Goal: Information Seeking & Learning: Learn about a topic

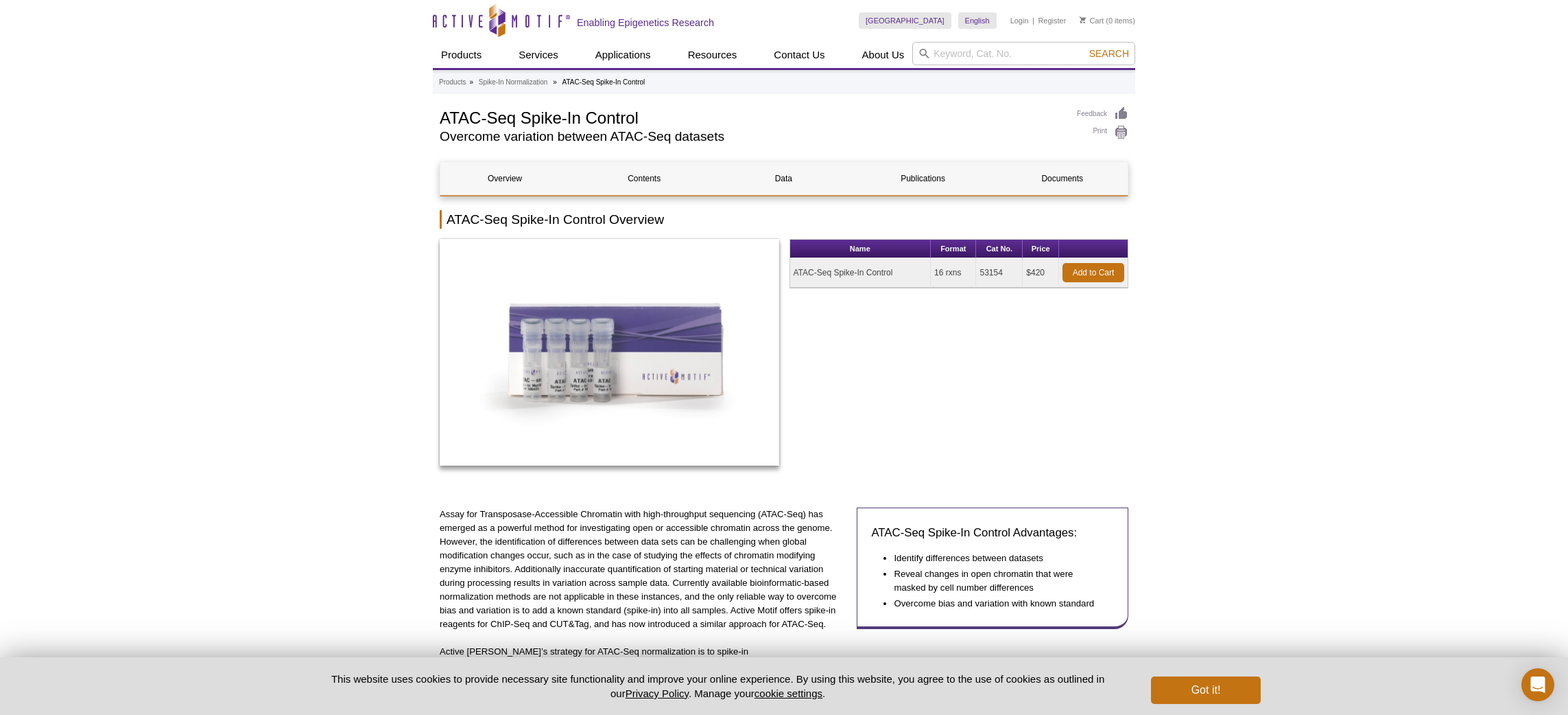
click at [1225, 686] on button "Got it!" at bounding box center [1206, 690] width 109 height 28
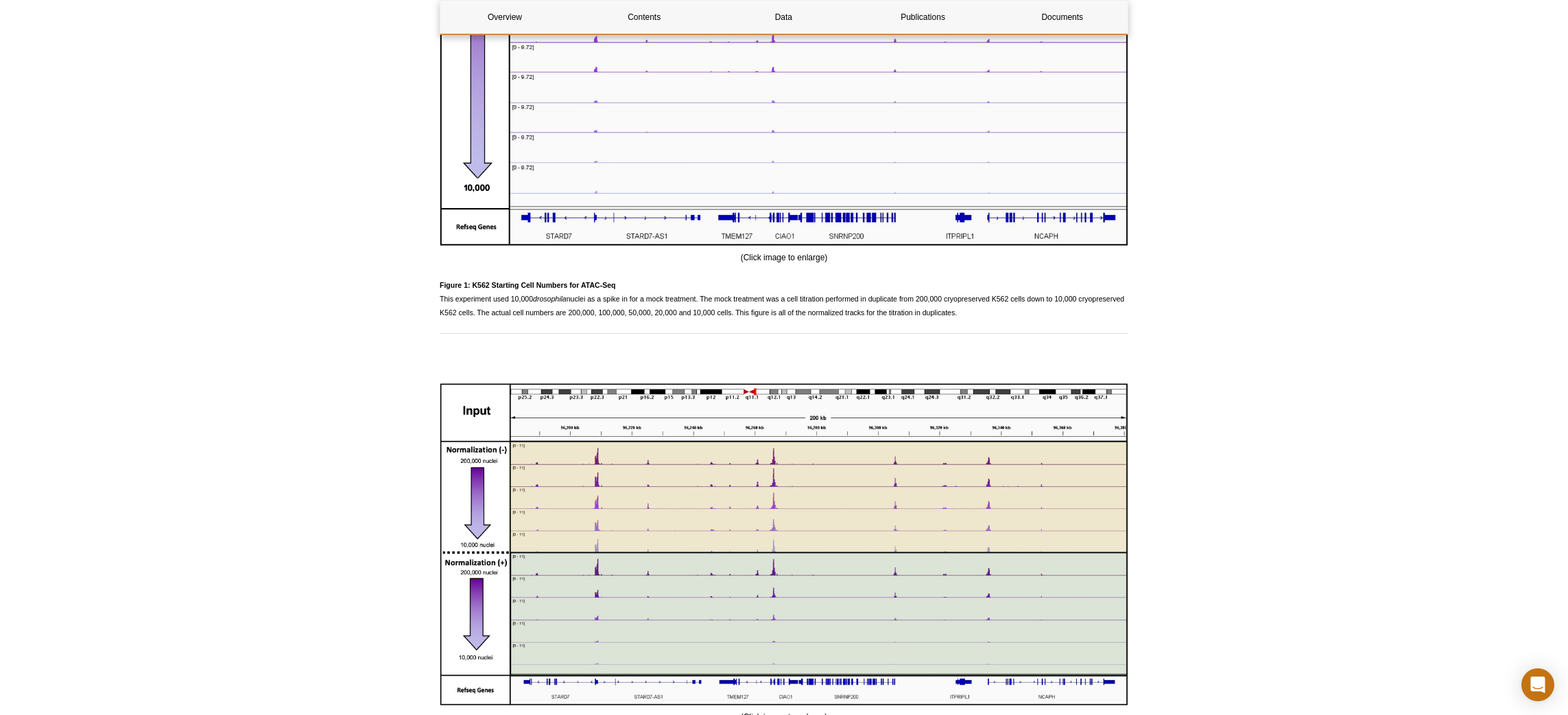
scroll to position [1129, 0]
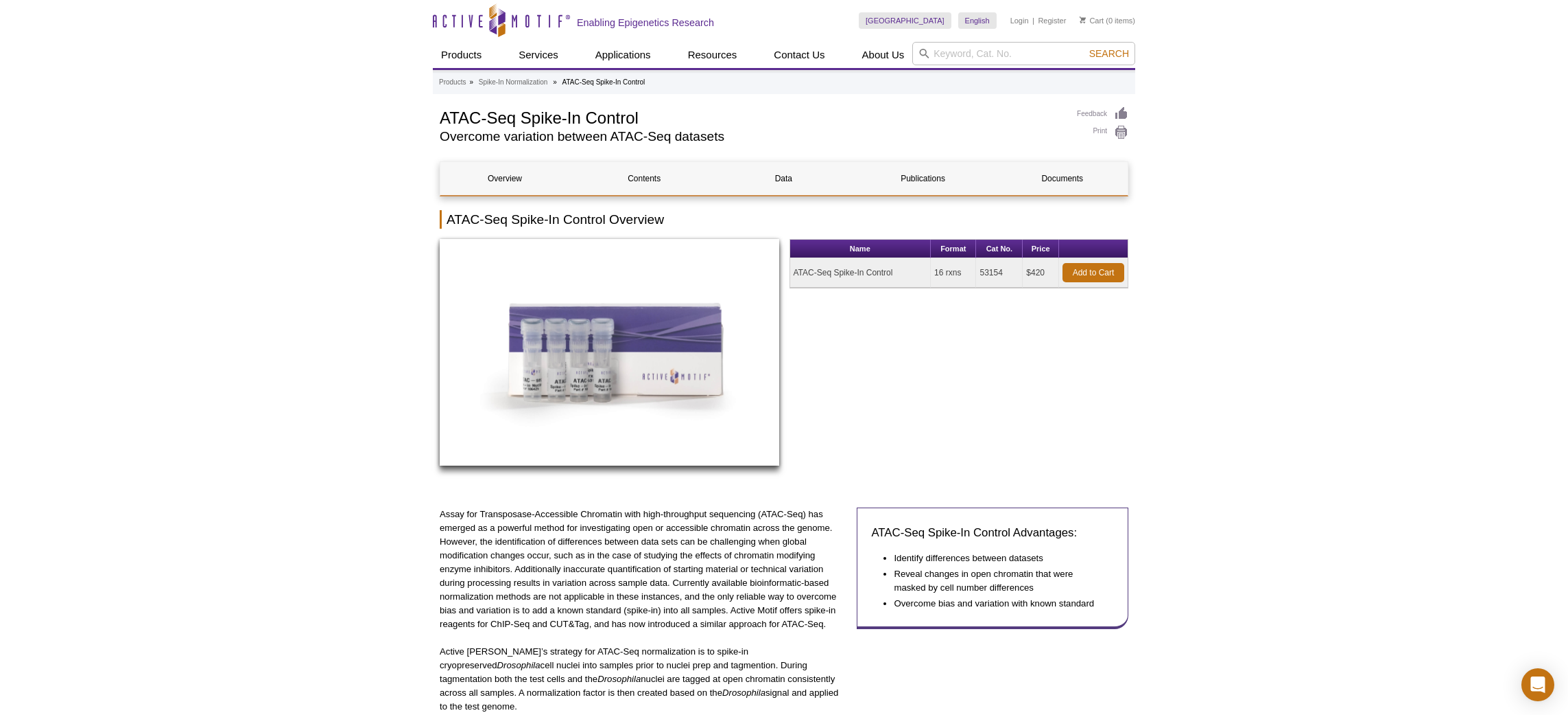
click at [564, 327] on img at bounding box center [610, 352] width 340 height 227
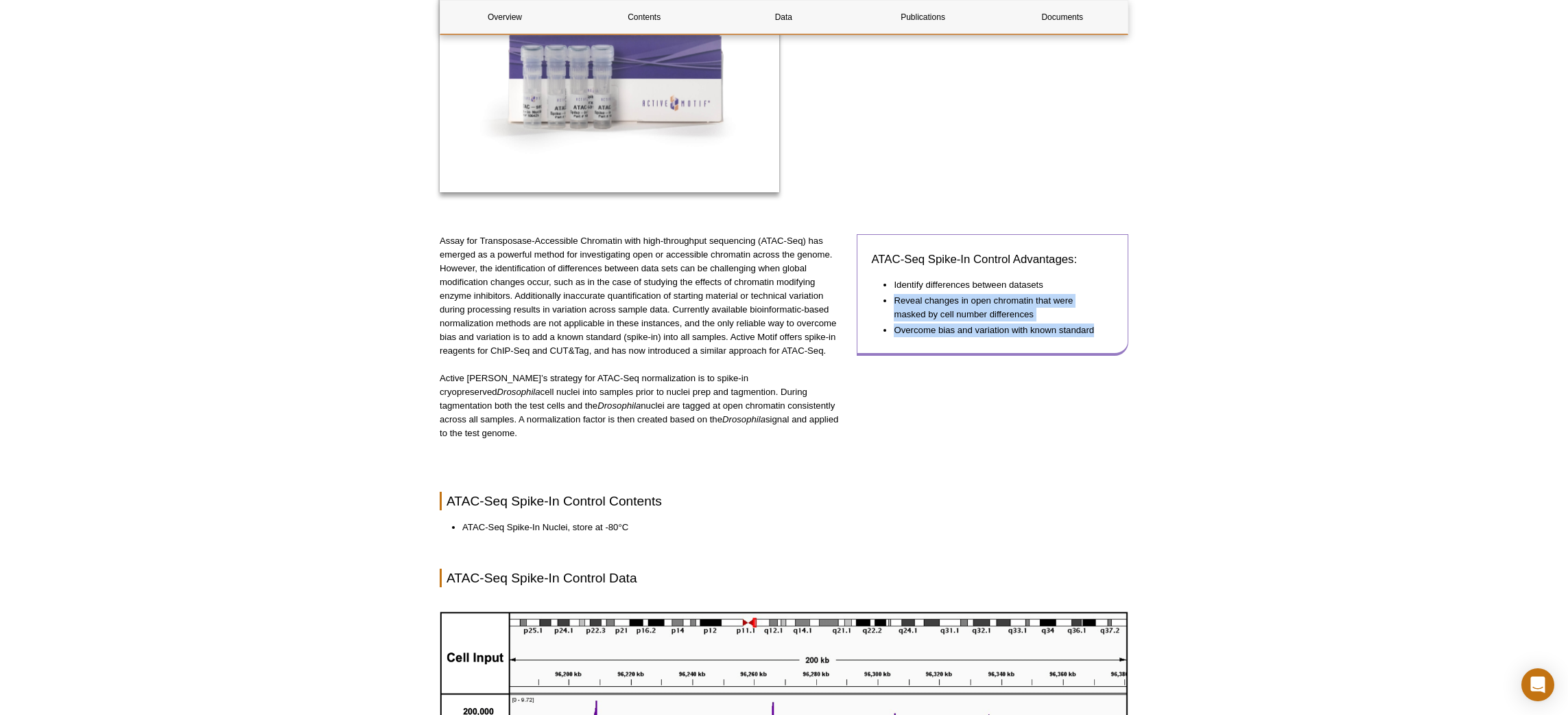
drag, startPoint x: 891, startPoint y: 292, endPoint x: 1112, endPoint y: 336, distance: 225.3
click at [1112, 336] on div "ATAC-Seq Spike-In Control Advantages: Identify differences between datasets Rev…" at bounding box center [992, 294] width 272 height 121
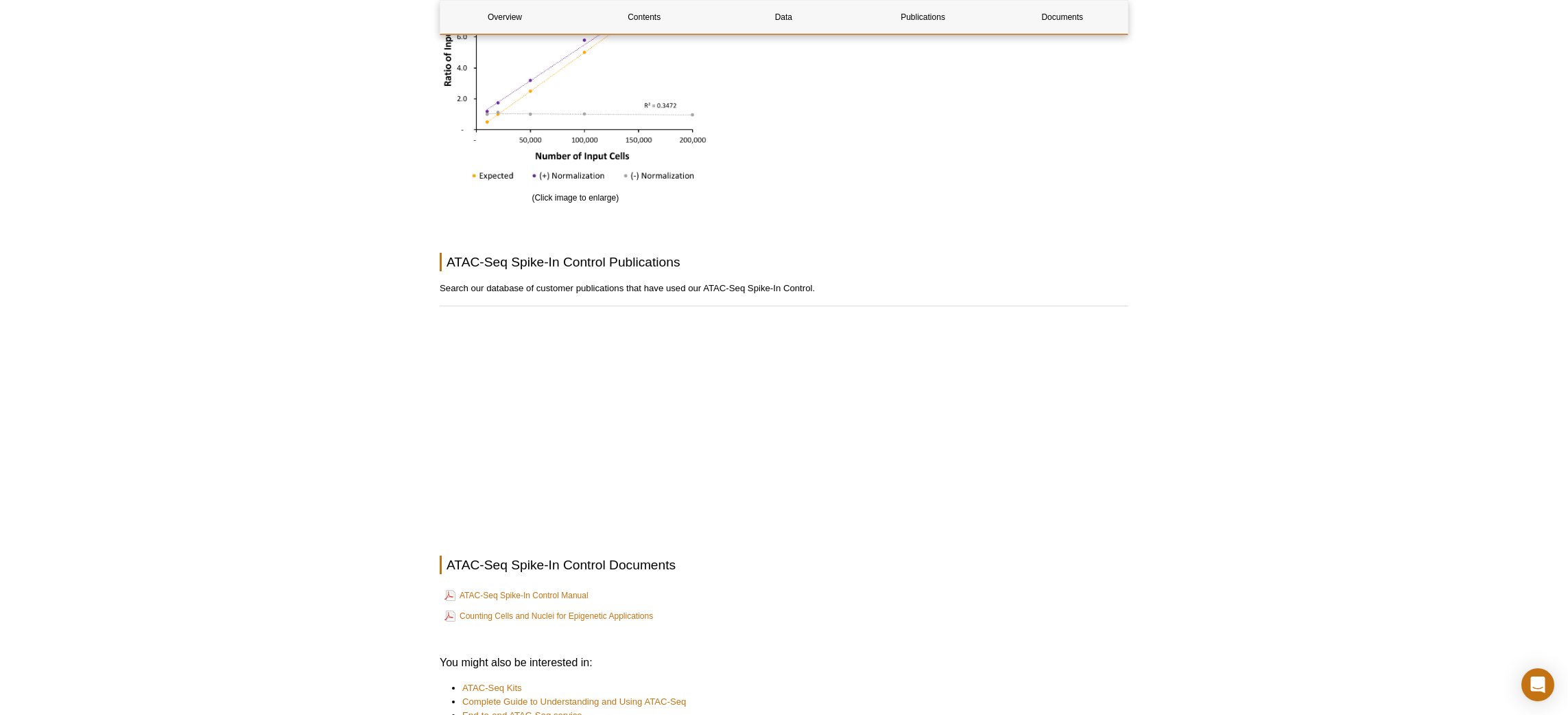
scroll to position [2353, 0]
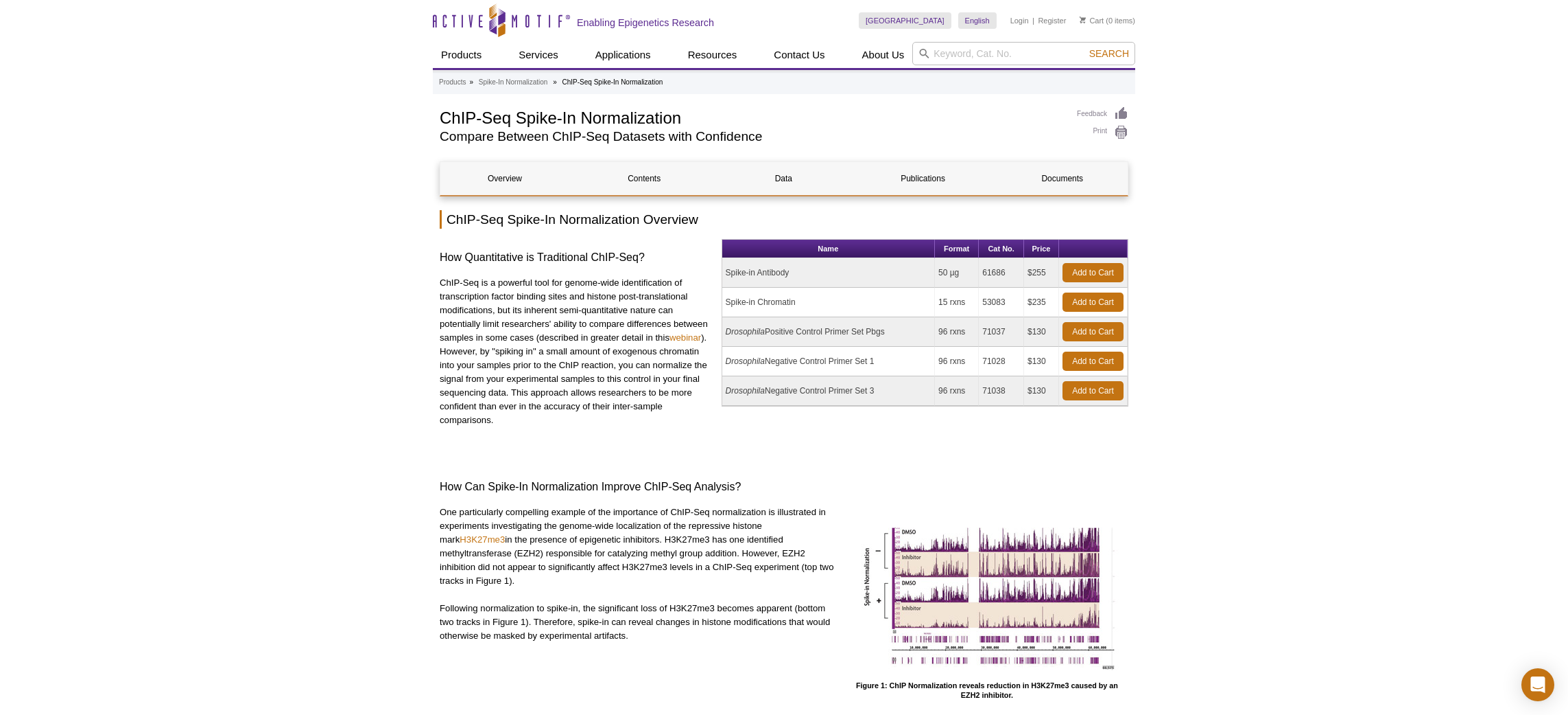
drag, startPoint x: 756, startPoint y: 267, endPoint x: 715, endPoint y: 272, distance: 41.3
click at [715, 272] on div "How Quantitative is Traditional ChIP-Seq? ChIP-Seq is a powerful tool for genom…" at bounding box center [784, 344] width 689 height 212
click at [736, 290] on td "Spike-in Chromatin" at bounding box center [828, 302] width 212 height 30
drag, startPoint x: 728, startPoint y: 301, endPoint x: 828, endPoint y: 311, distance: 100.5
click at [828, 311] on td "Spike-in Chromatin" at bounding box center [828, 302] width 212 height 30
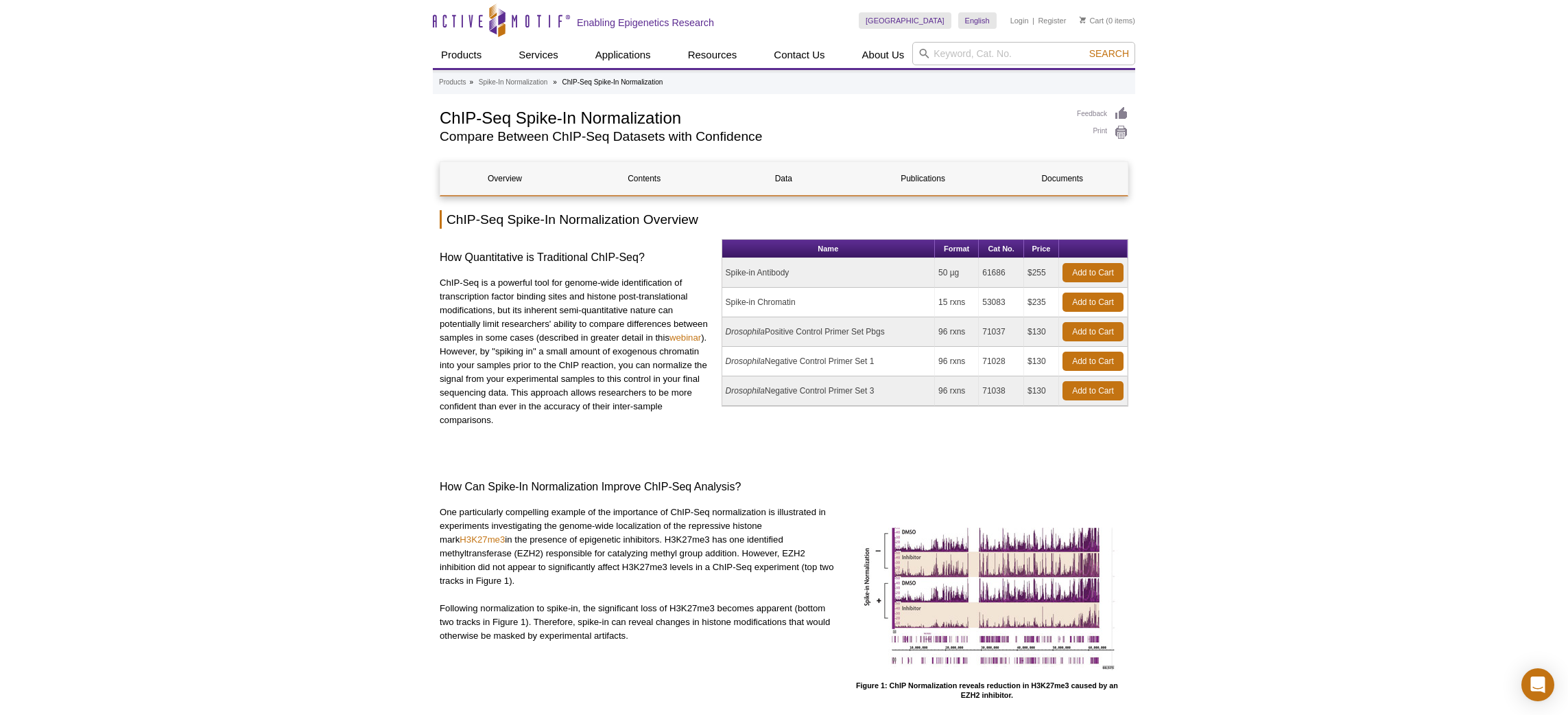
click at [547, 373] on p "ChIP-Seq is a powerful tool for genome-wide identification of transcription fac…" at bounding box center [576, 352] width 272 height 151
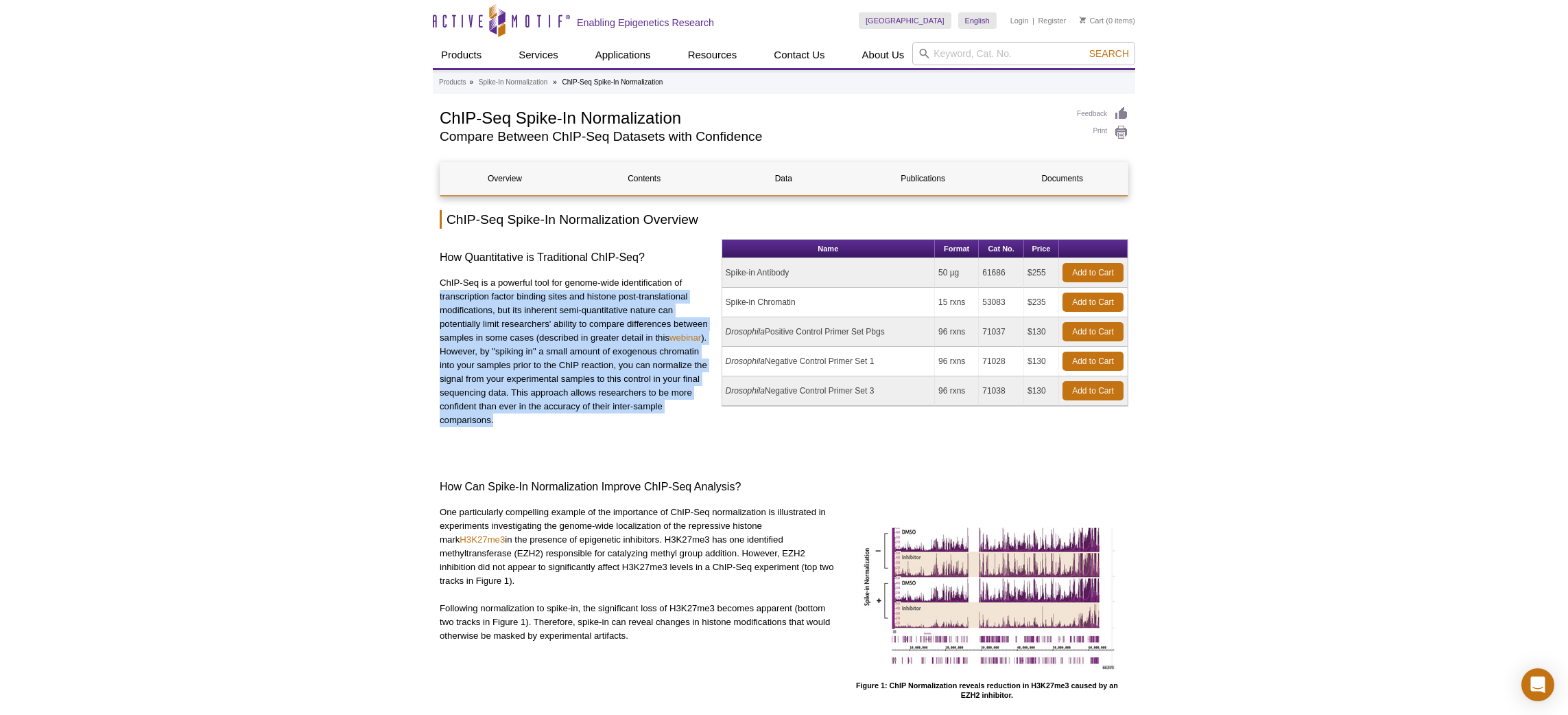
drag, startPoint x: 525, startPoint y: 425, endPoint x: 420, endPoint y: 294, distance: 167.9
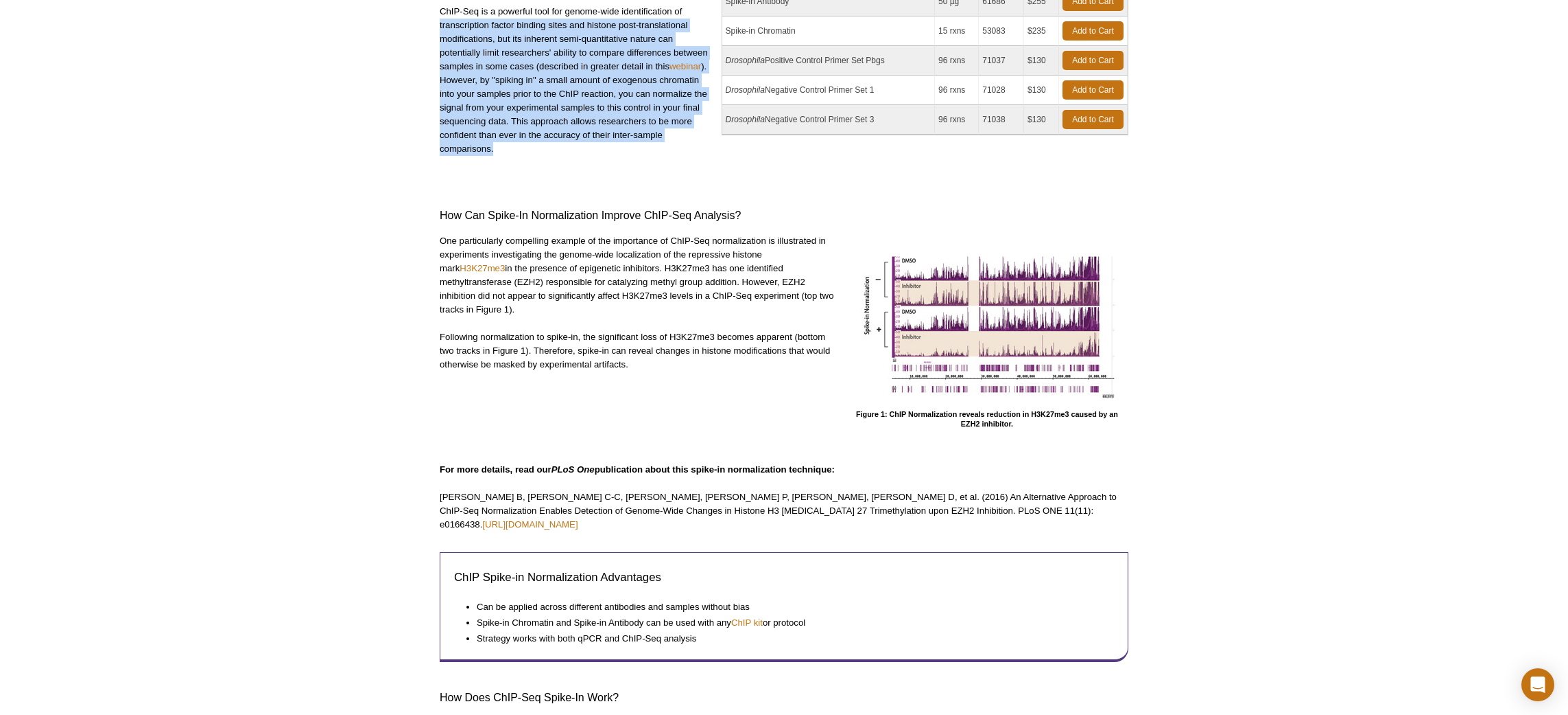
scroll to position [16, 0]
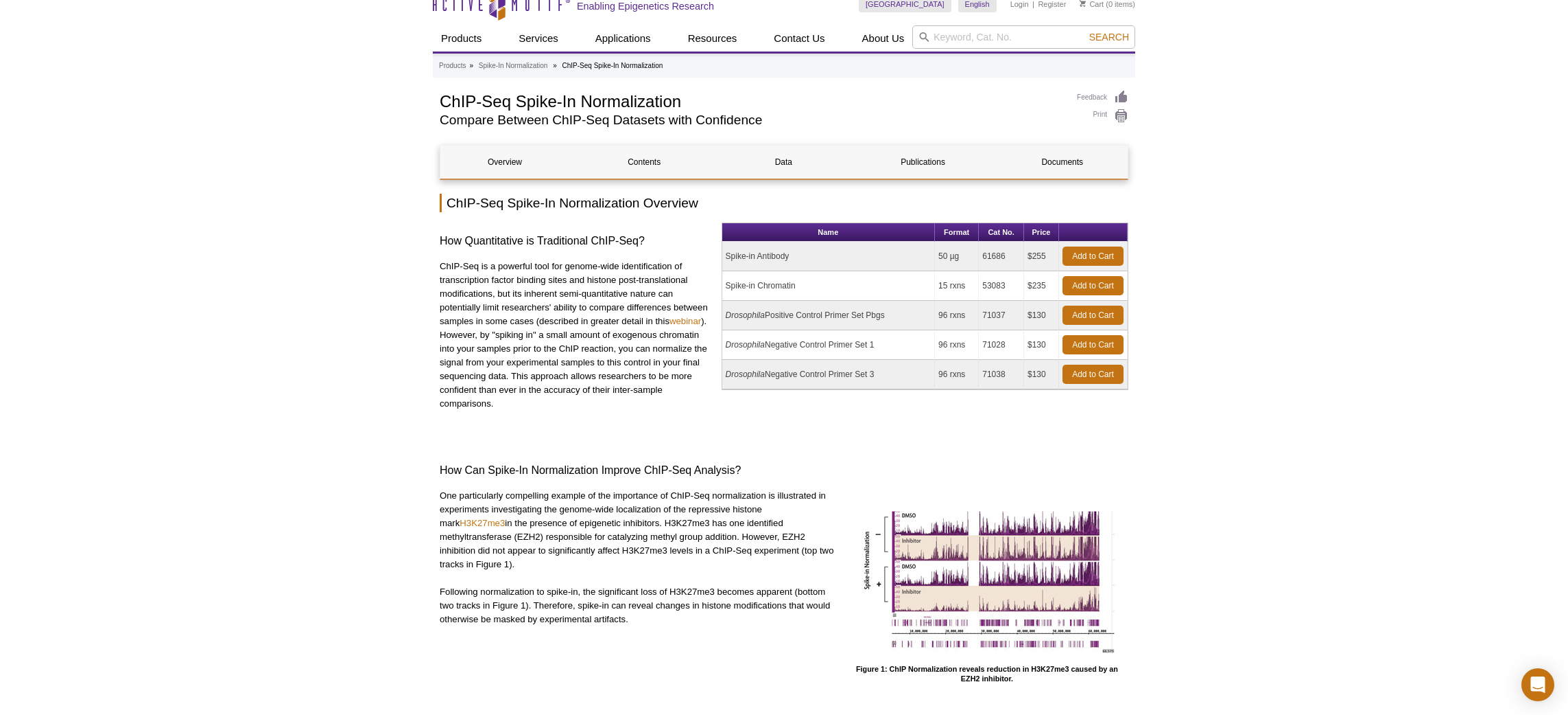
click at [778, 275] on td "Spike-in Chromatin" at bounding box center [828, 285] width 212 height 30
drag, startPoint x: 793, startPoint y: 283, endPoint x: 670, endPoint y: 283, distance: 123.0
click at [682, 283] on div "How Quantitative is Traditional ChIP-Seq? ChIP-Seq is a powerful tool for genom…" at bounding box center [784, 328] width 689 height 212
click at [580, 283] on p "ChIP-Seq is a powerful tool for genome-wide identification of transcription fac…" at bounding box center [576, 335] width 272 height 151
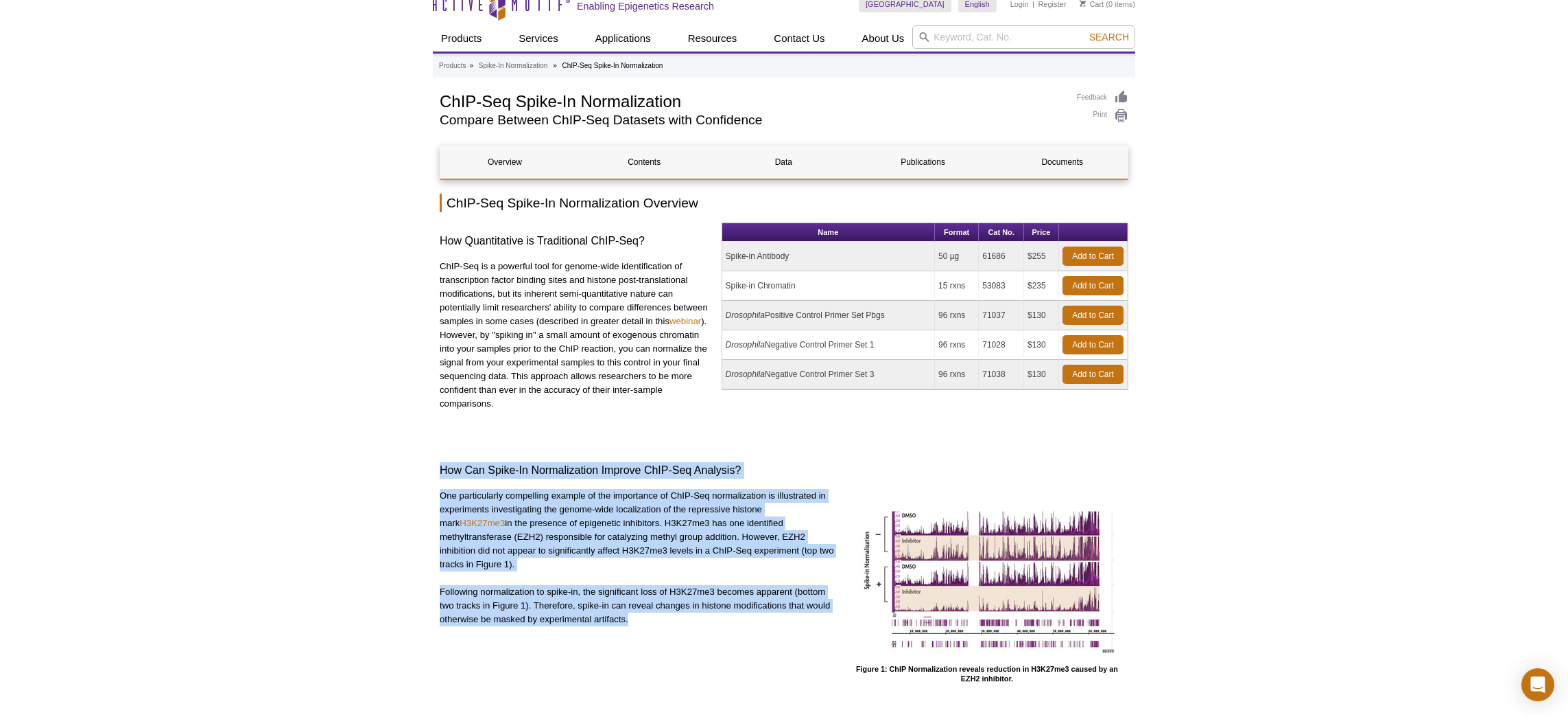
drag, startPoint x: 434, startPoint y: 466, endPoint x: 779, endPoint y: 620, distance: 377.8
click at [758, 623] on p "Following normalization to spike-in, the significant loss of H3K27me3 becomes a…" at bounding box center [638, 606] width 396 height 41
drag, startPoint x: 708, startPoint y: 624, endPoint x: 430, endPoint y: 470, distance: 317.8
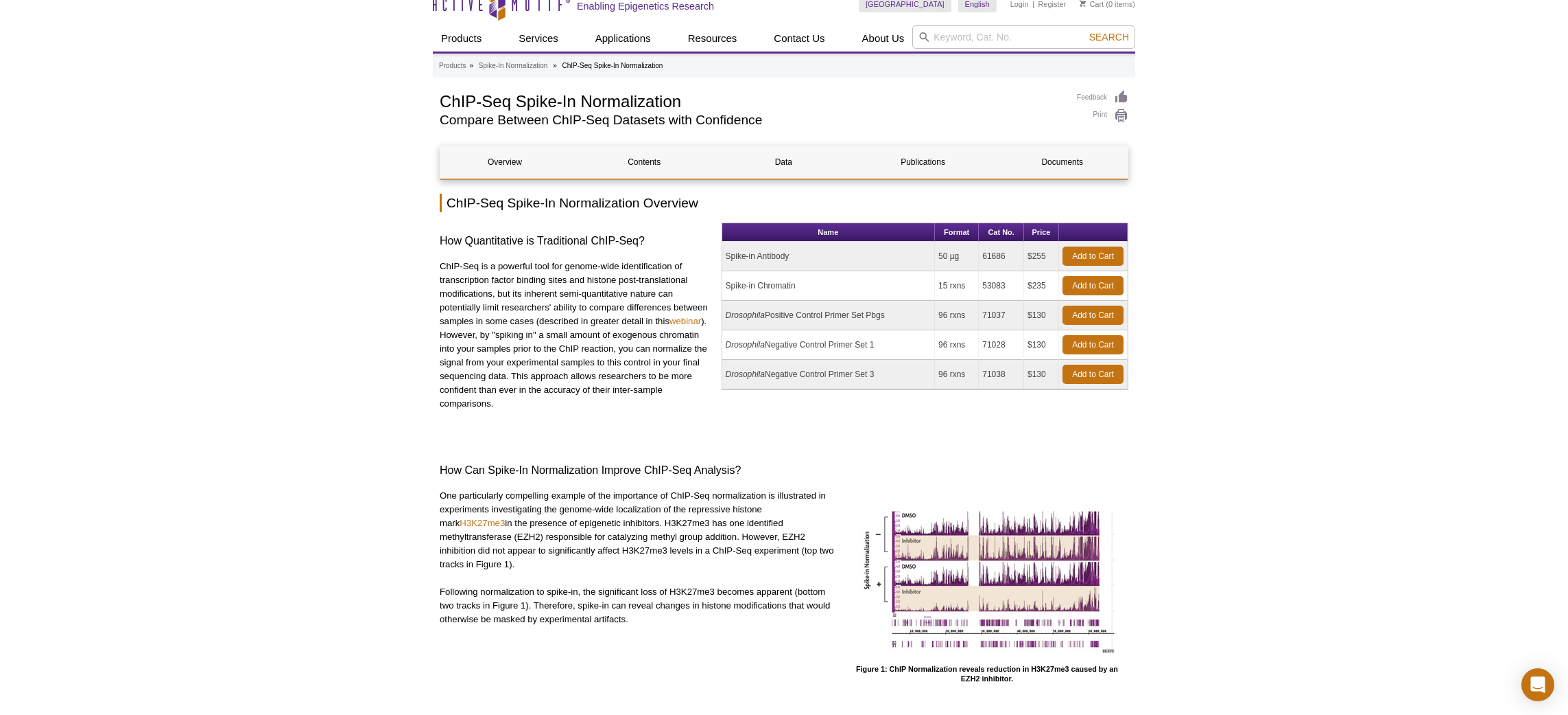
drag, startPoint x: 441, startPoint y: 467, endPoint x: 737, endPoint y: 472, distance: 296.0
click at [737, 472] on h3 "How Can Spike-In Normalization Improve ChIP-Seq Analysis?" at bounding box center [784, 470] width 689 height 16
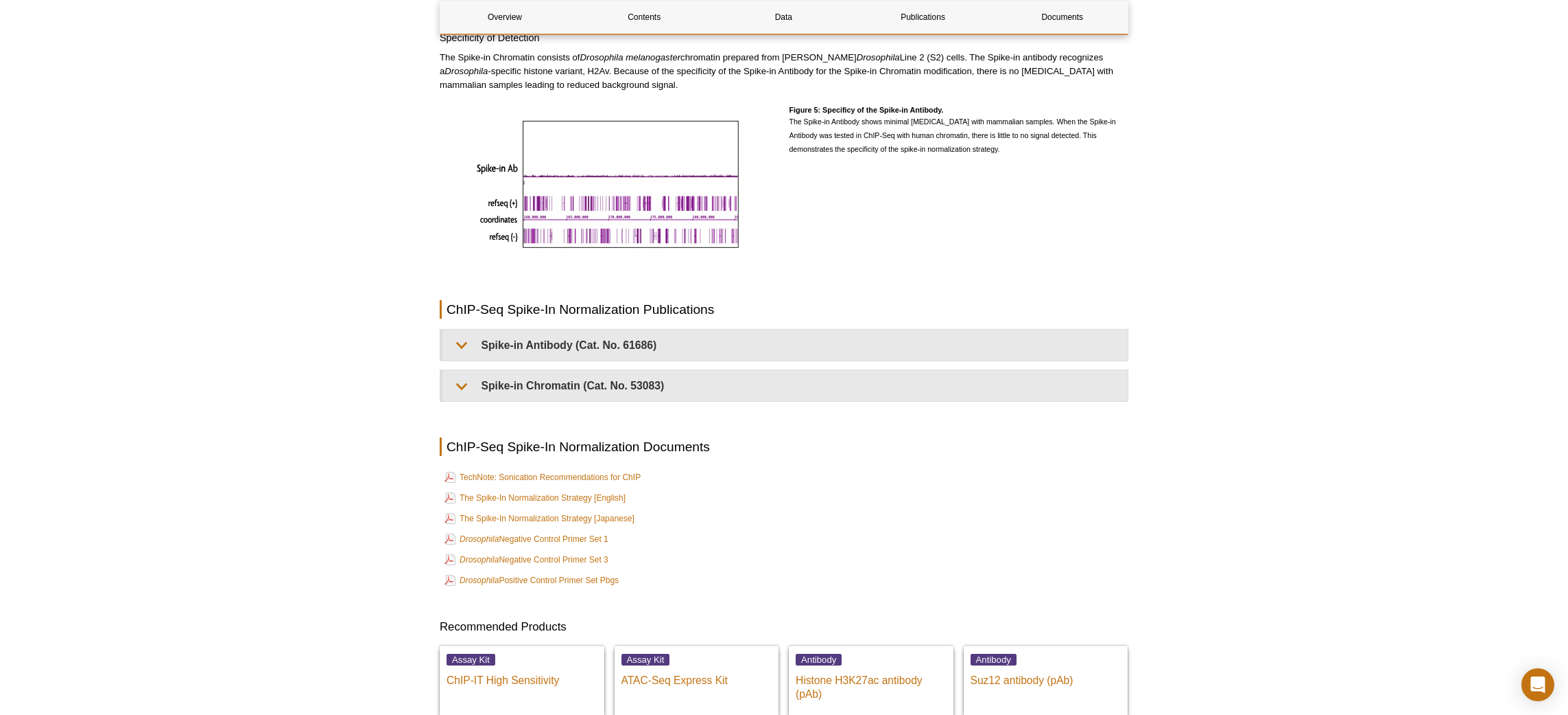
scroll to position [2960, 0]
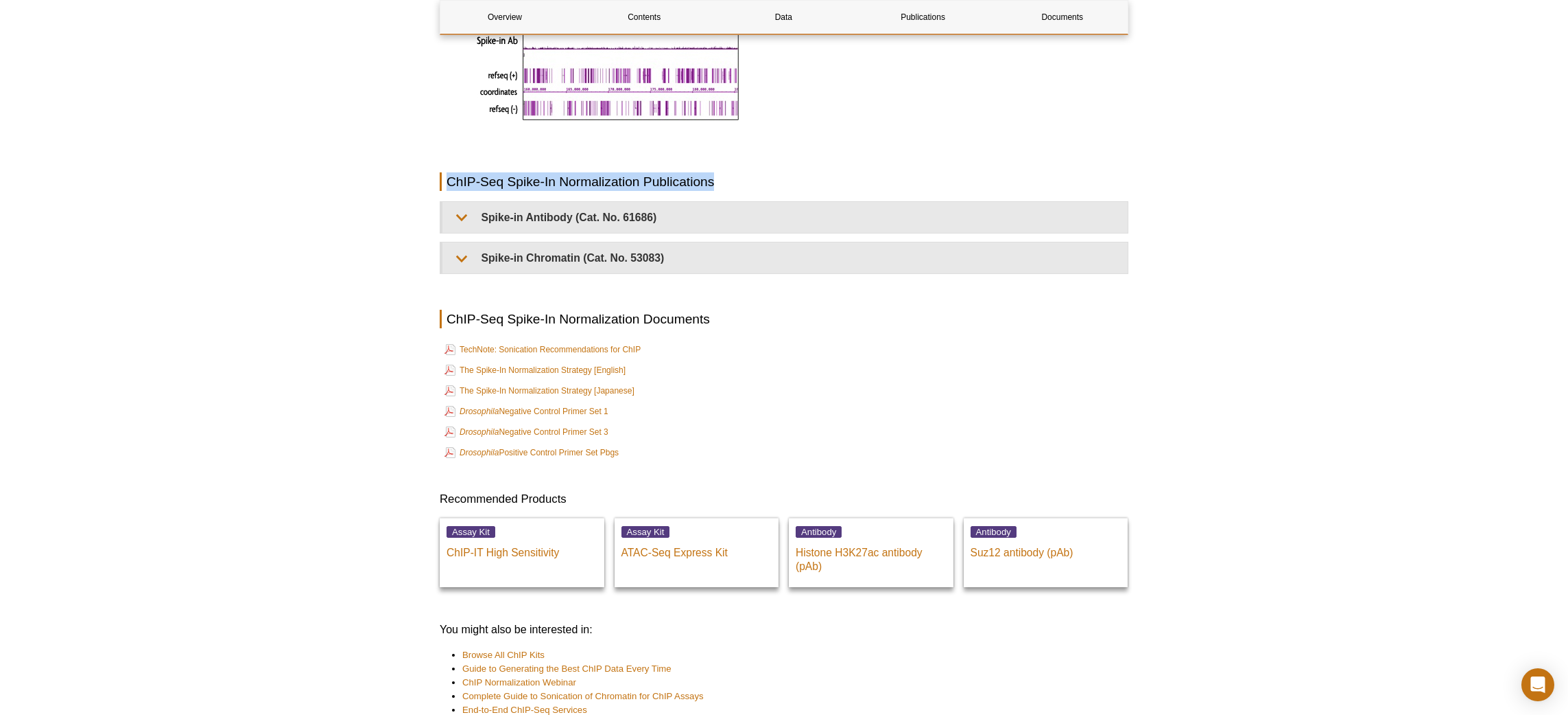
drag, startPoint x: 448, startPoint y: 160, endPoint x: 689, endPoint y: 172, distance: 241.3
click at [689, 172] on h2 "ChIP-Seq Spike-In Normalization Publications" at bounding box center [784, 181] width 689 height 19
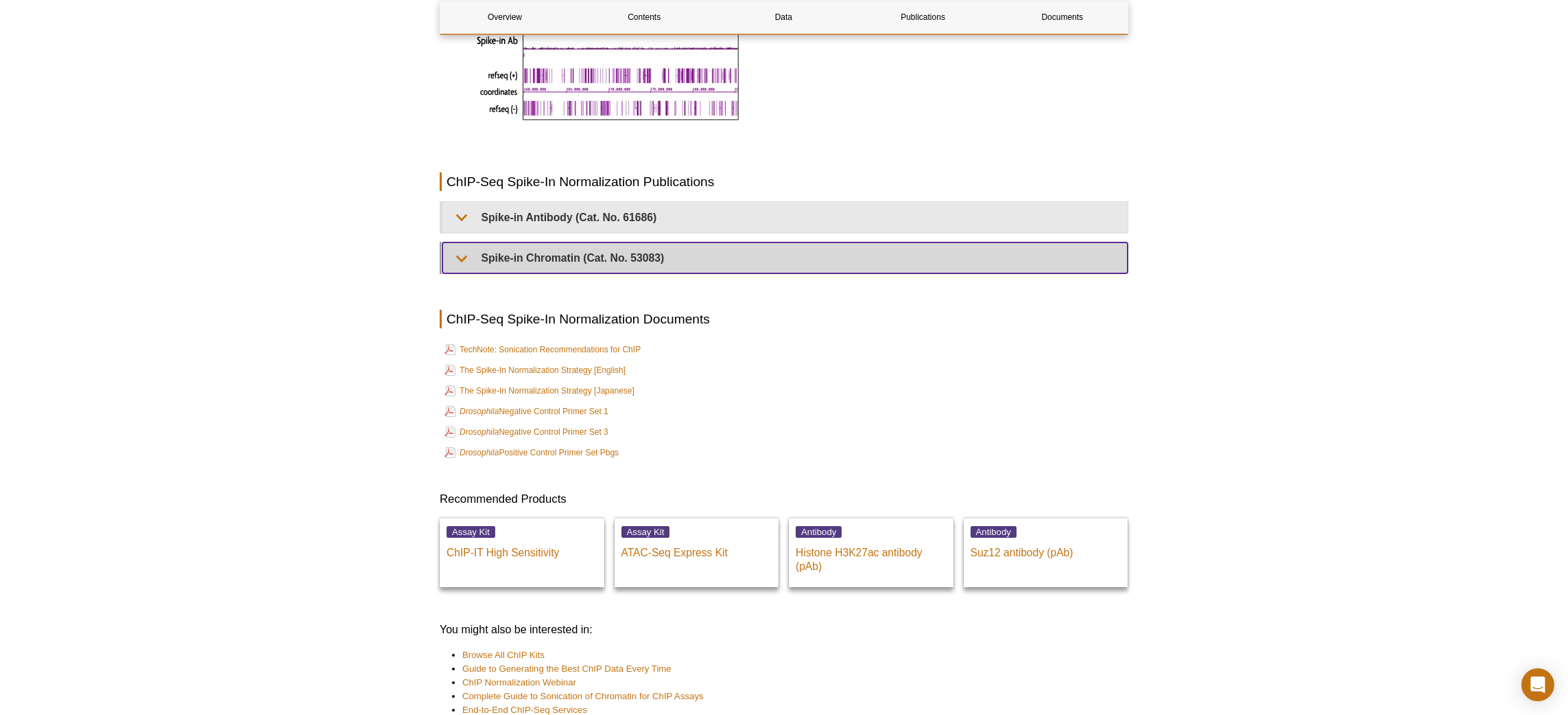
click at [498, 242] on summary "Spike-in Chromatin (Cat. No. 53083)" at bounding box center [785, 257] width 686 height 31
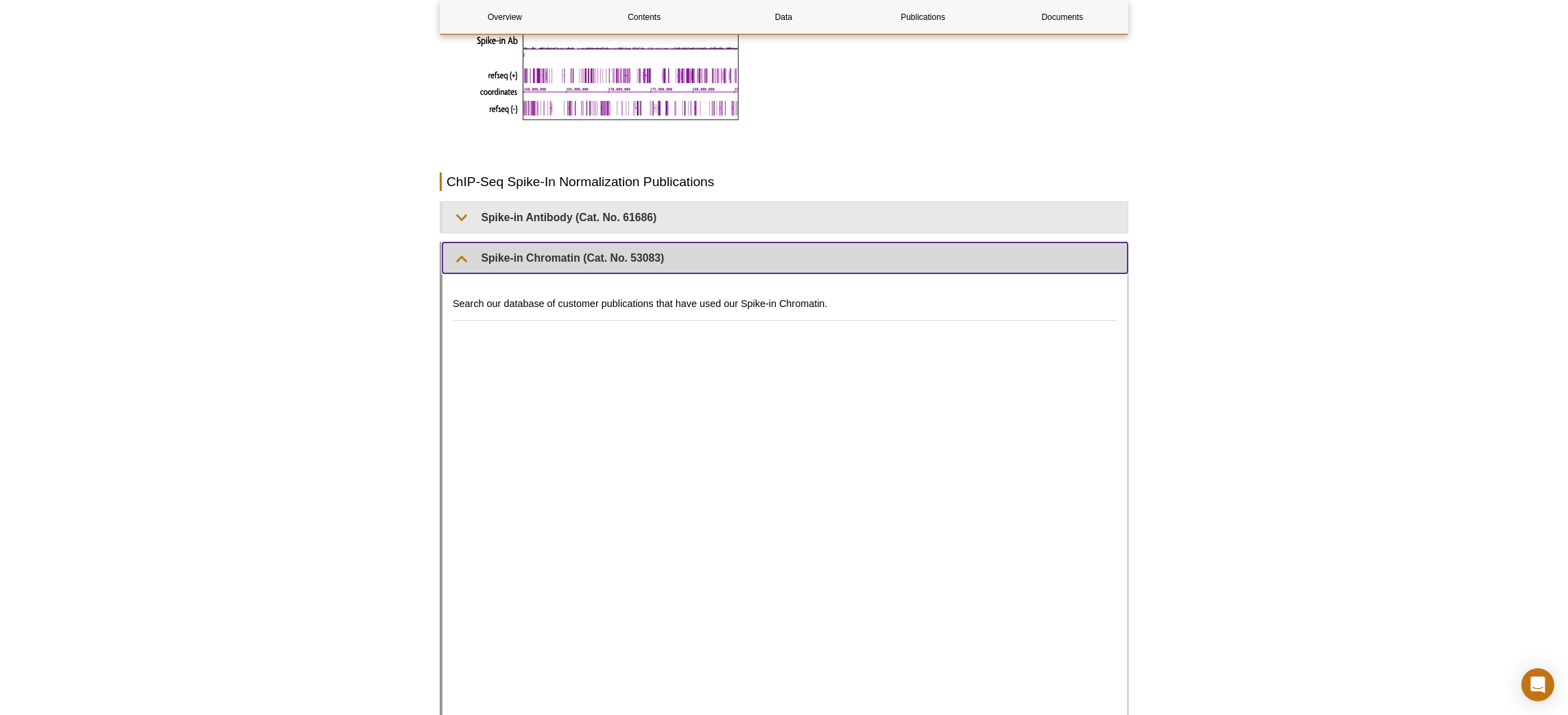
click at [492, 242] on summary "Spike-in Chromatin (Cat. No. 53083)" at bounding box center [785, 257] width 686 height 31
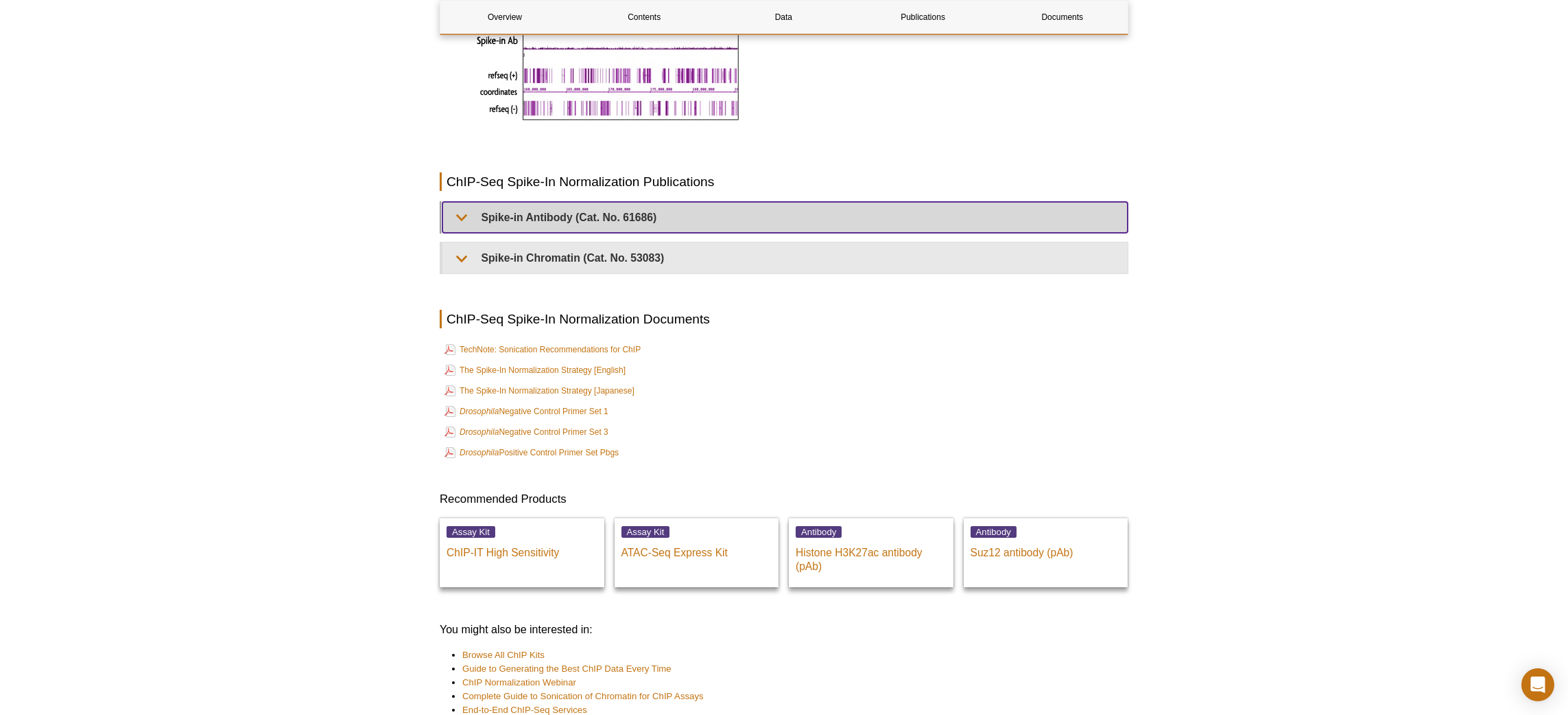
click at [475, 203] on summary "Spike-in Antibody (Cat. No. 61686)" at bounding box center [785, 217] width 686 height 31
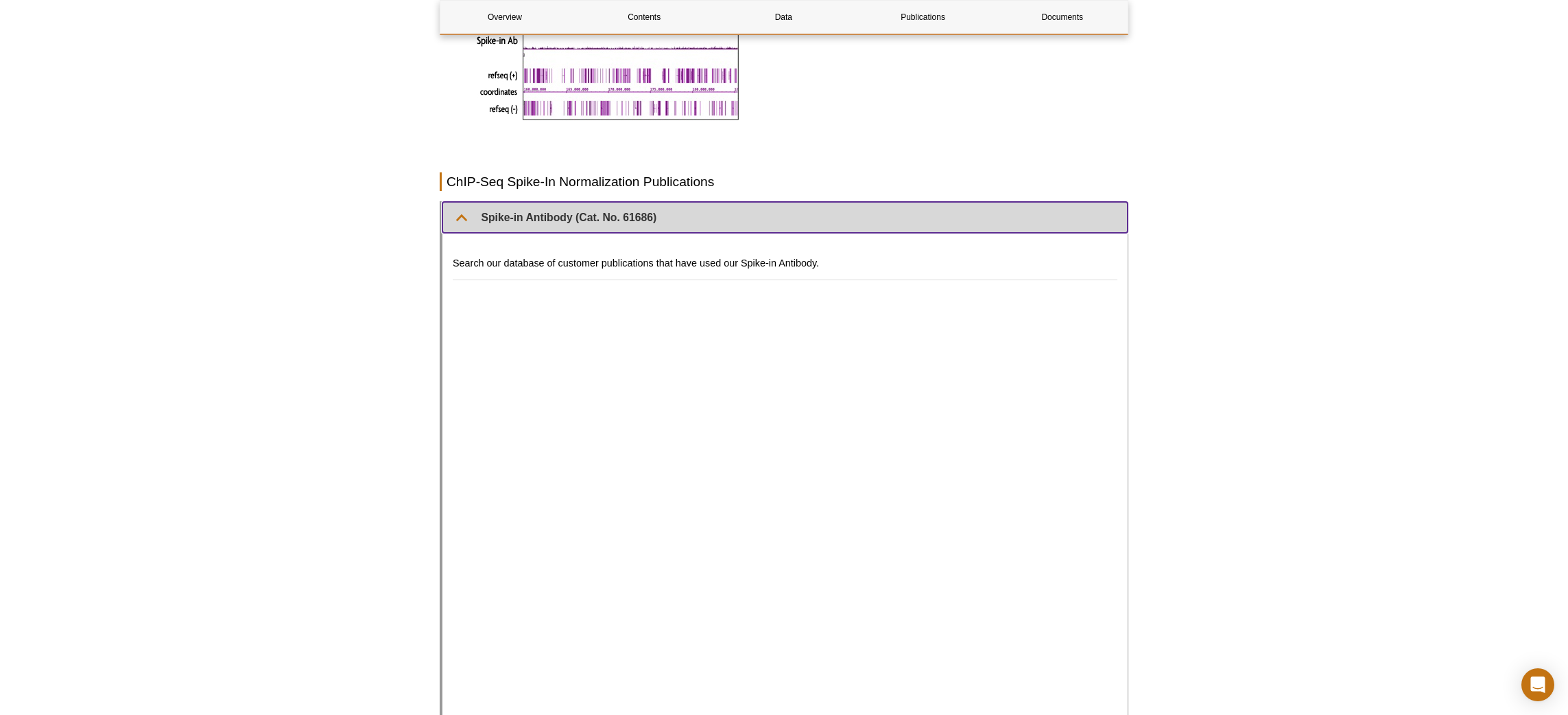
click at [475, 204] on summary "Spike-in Antibody (Cat. No. 61686)" at bounding box center [785, 217] width 686 height 31
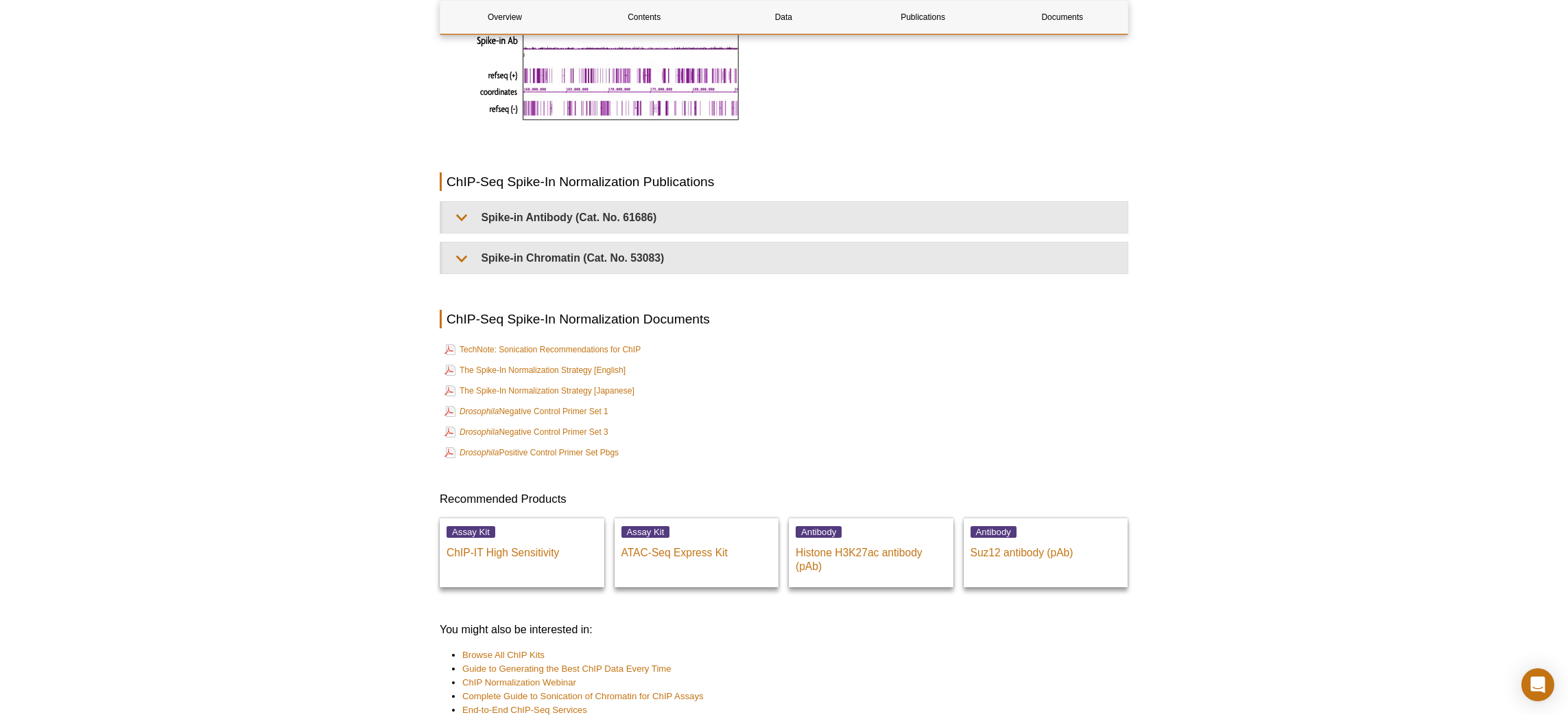
drag, startPoint x: 660, startPoint y: 443, endPoint x: 434, endPoint y: 295, distance: 270.1
drag, startPoint x: 440, startPoint y: 293, endPoint x: 637, endPoint y: 433, distance: 241.7
drag, startPoint x: 654, startPoint y: 436, endPoint x: 646, endPoint y: 440, distance: 8.9
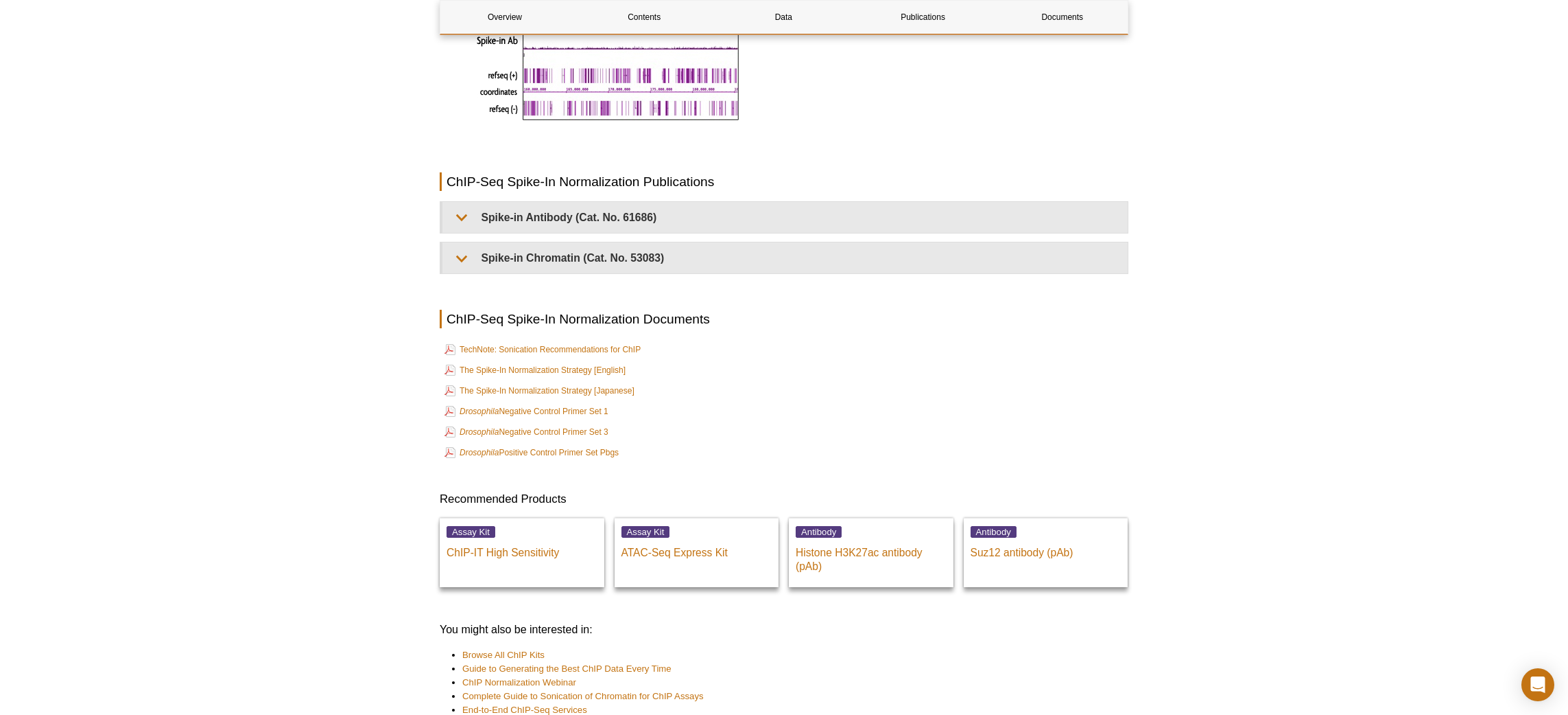
click at [654, 443] on td "Drosophila Positive Control Primer Set Pbgs" at bounding box center [784, 452] width 686 height 19
drag, startPoint x: 645, startPoint y: 440, endPoint x: 441, endPoint y: 292, distance: 252.0
drag, startPoint x: 441, startPoint y: 292, endPoint x: 642, endPoint y: 443, distance: 251.4
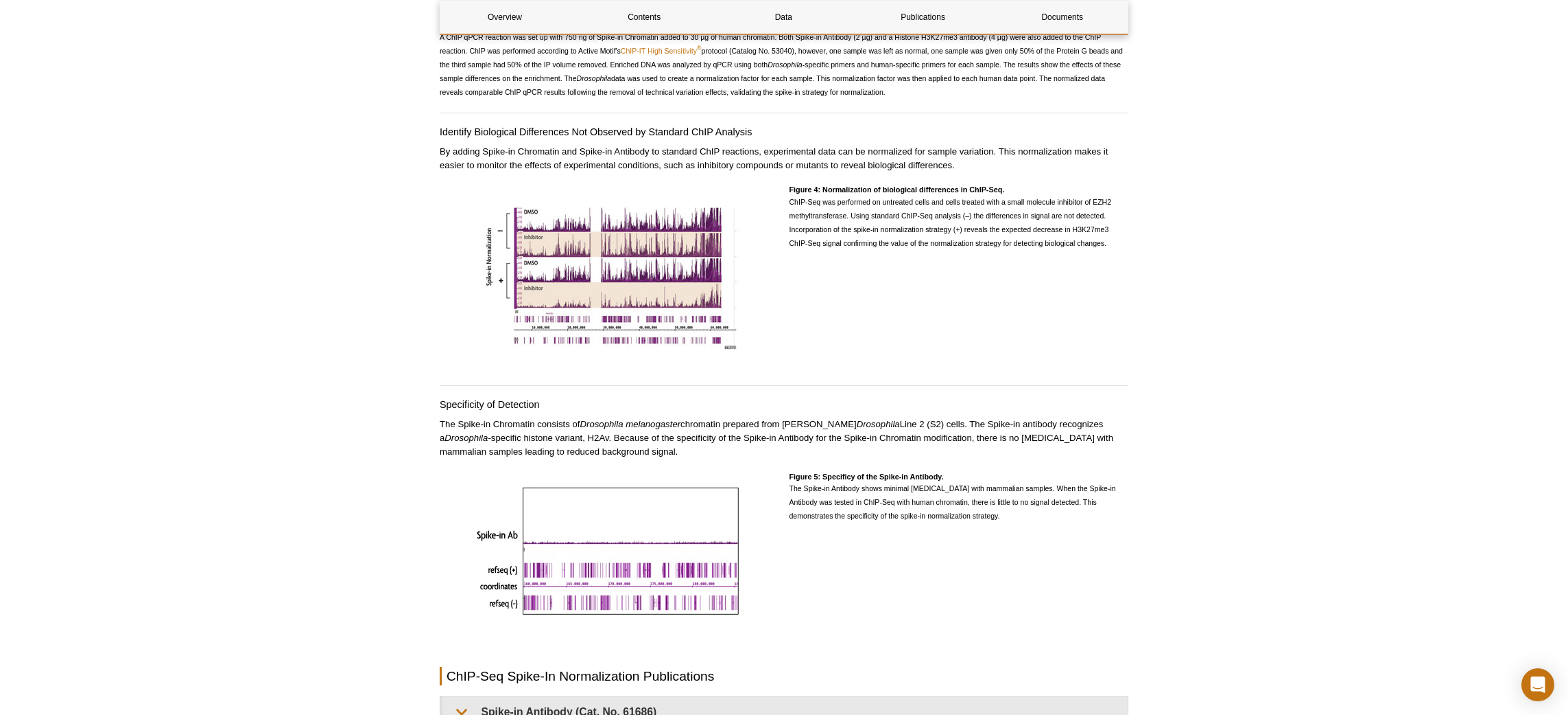
scroll to position [2938, 0]
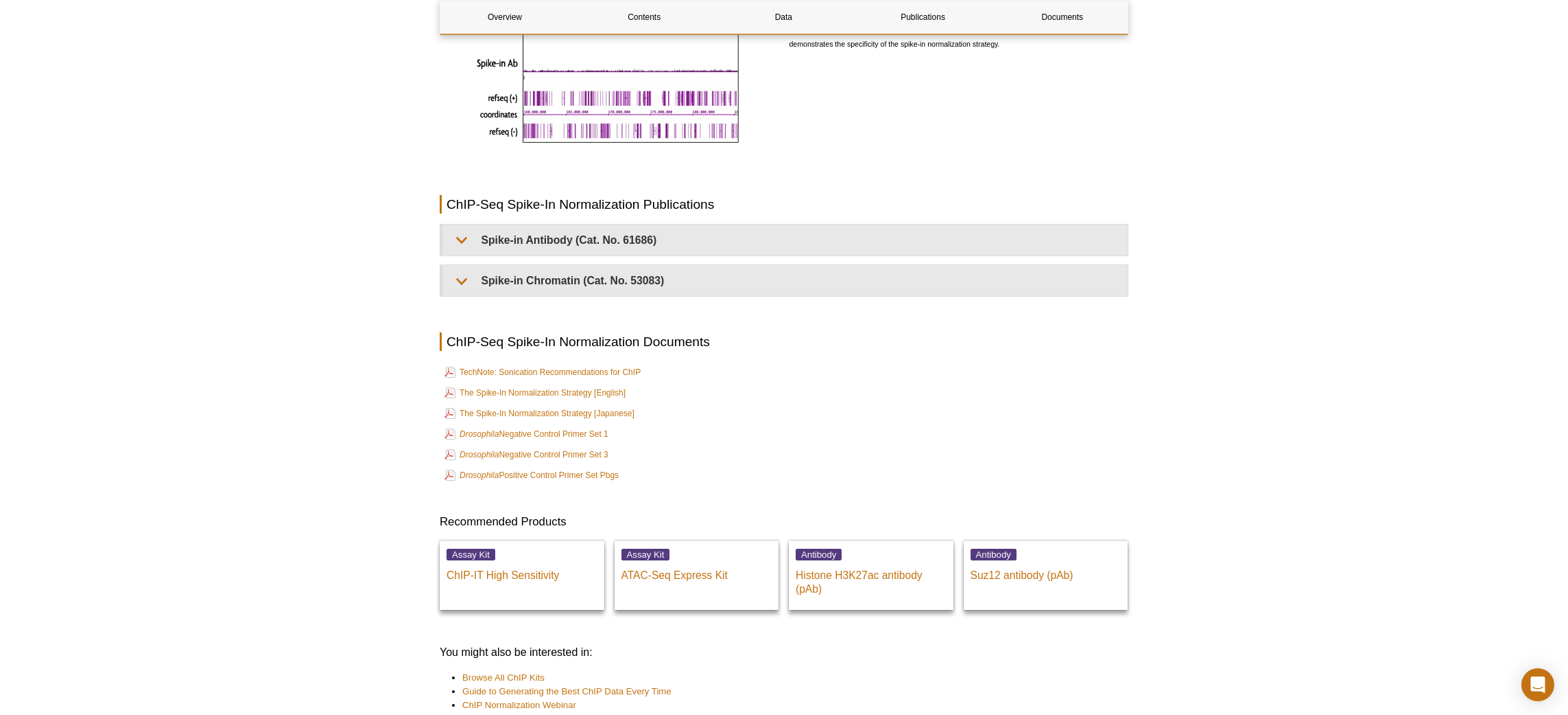
click at [533, 305] on div at bounding box center [784, 311] width 689 height 13
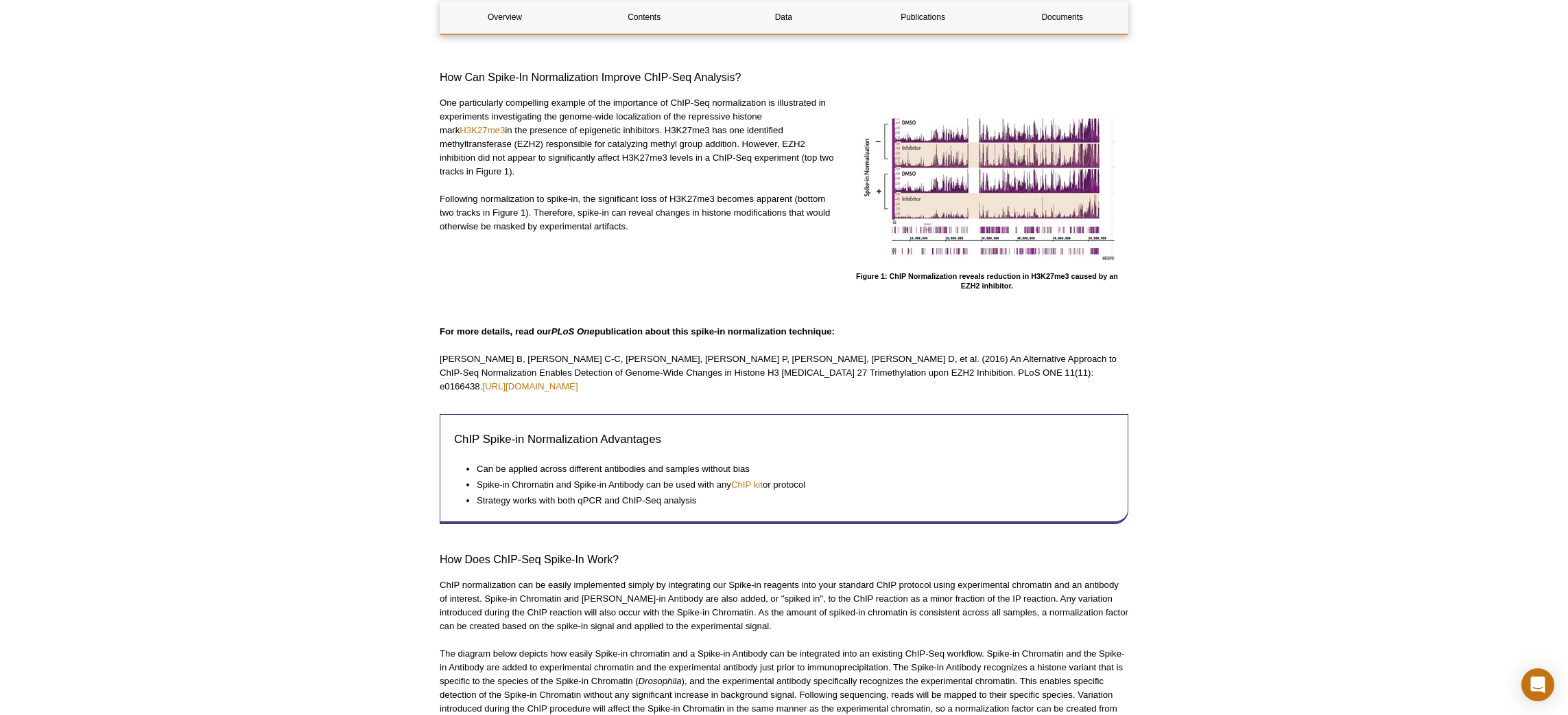
scroll to position [0, 0]
